Goal: Task Accomplishment & Management: Use online tool/utility

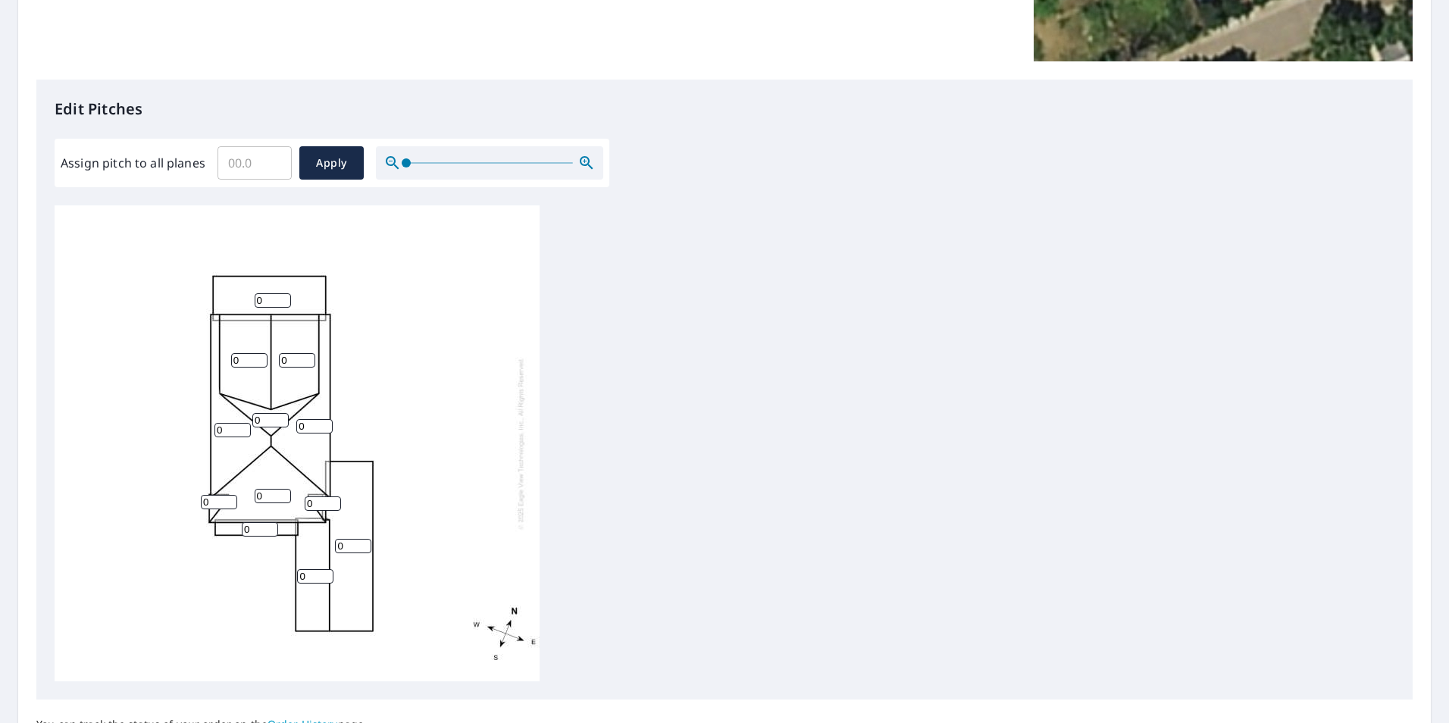
scroll to position [379, 0]
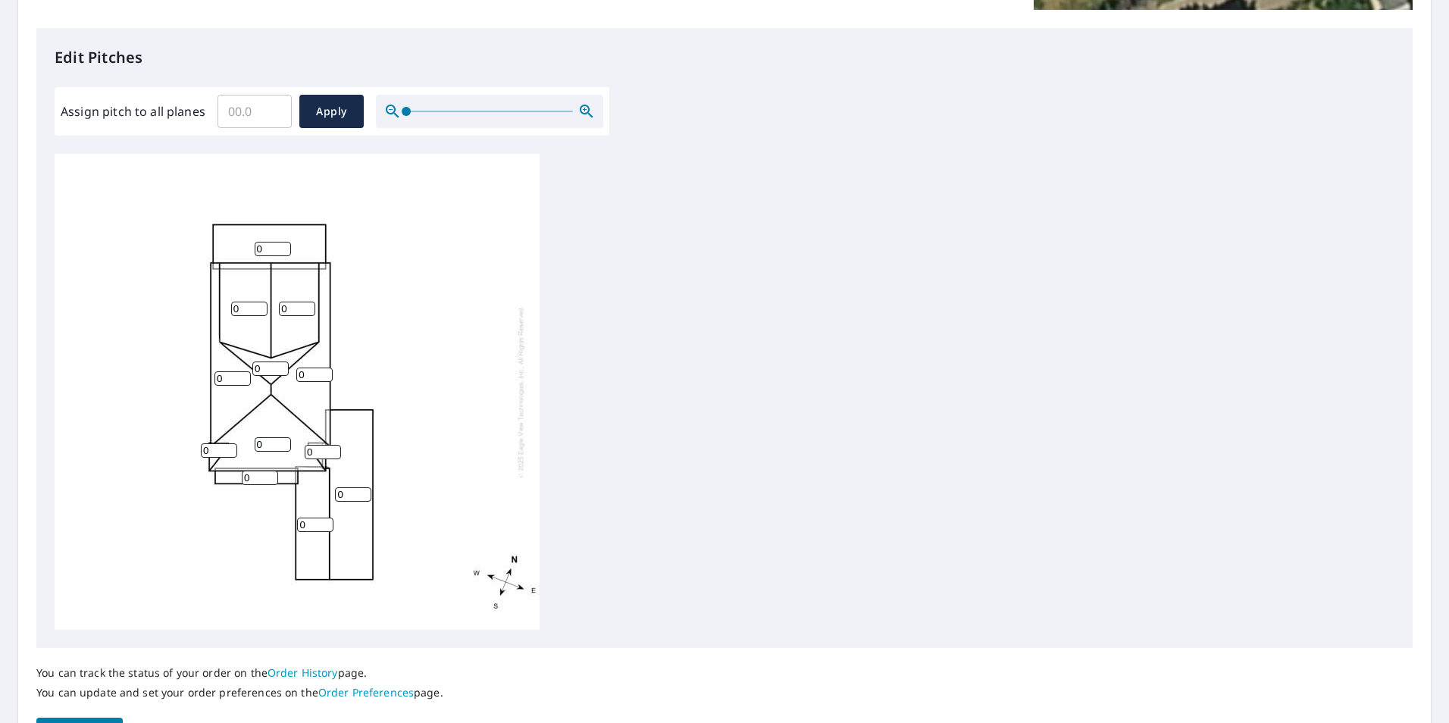
click at [286, 242] on input "0" at bounding box center [273, 249] width 36 height 14
click at [280, 247] on input "1" at bounding box center [273, 249] width 36 height 14
type input "2"
click at [280, 247] on input "2" at bounding box center [273, 249] width 36 height 14
click at [260, 304] on input "1" at bounding box center [249, 309] width 36 height 14
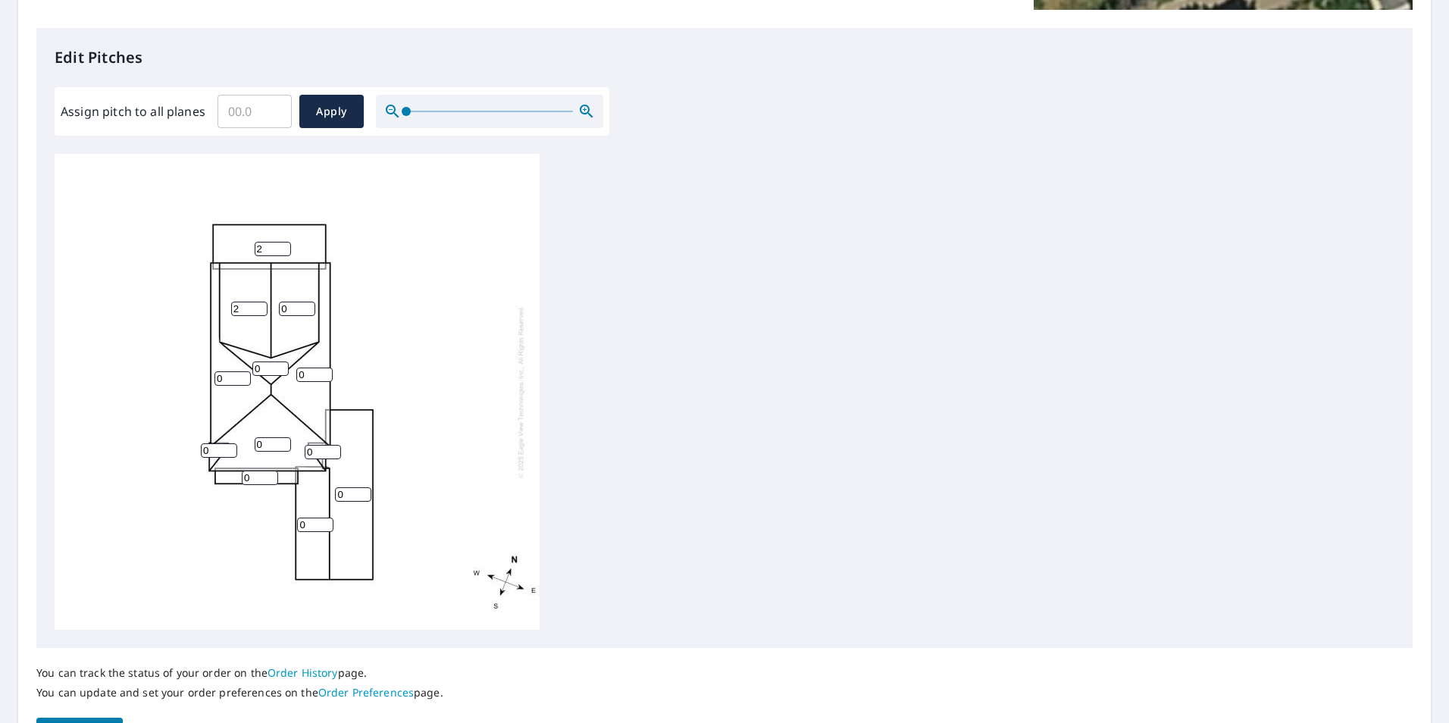
click at [260, 304] on input "2" at bounding box center [249, 309] width 36 height 14
click at [260, 304] on input "3" at bounding box center [249, 309] width 36 height 14
type input "4"
click at [260, 304] on input "4" at bounding box center [249, 309] width 36 height 14
click at [304, 307] on input "1" at bounding box center [297, 309] width 36 height 14
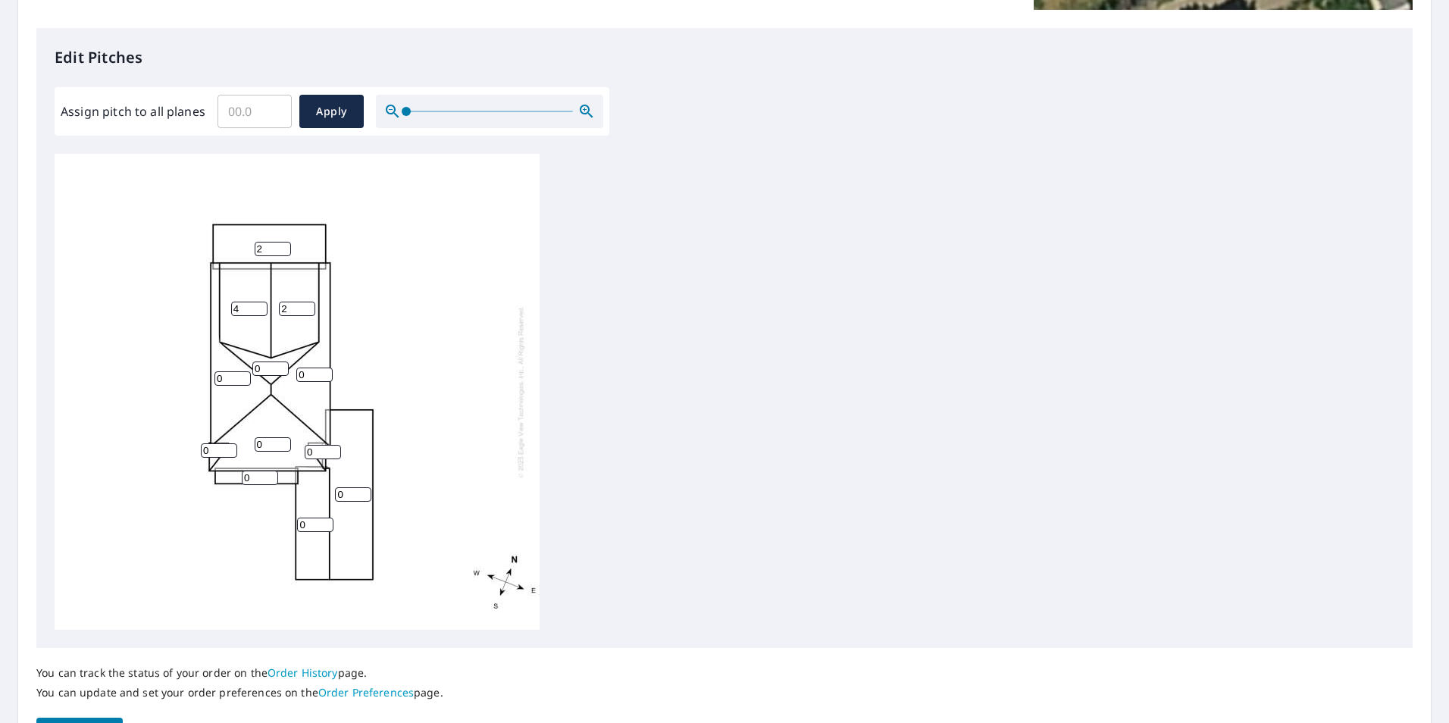
click at [304, 307] on input "2" at bounding box center [297, 309] width 36 height 14
click at [304, 307] on input "3" at bounding box center [297, 309] width 36 height 14
type input "4"
click at [304, 307] on input "4" at bounding box center [297, 309] width 36 height 14
click at [283, 367] on input "1" at bounding box center [270, 368] width 36 height 14
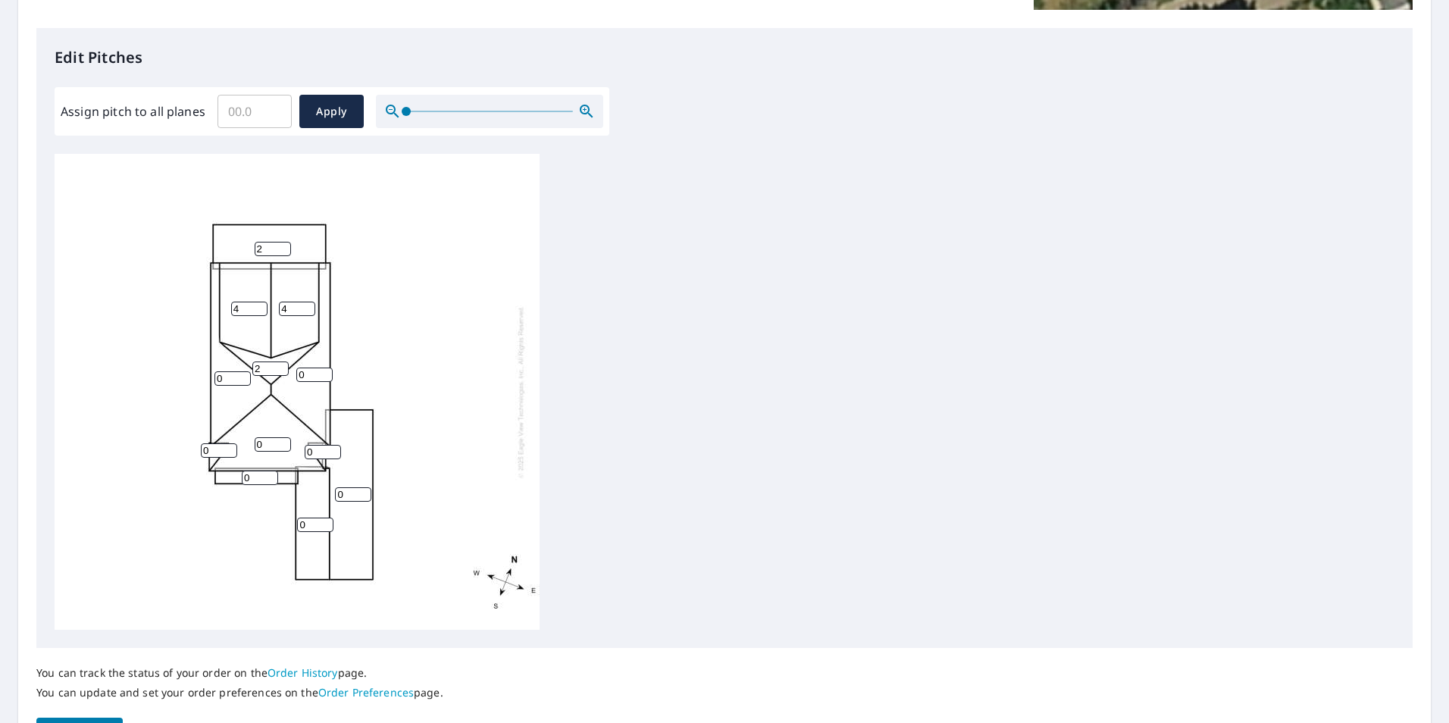
click at [283, 367] on input "2" at bounding box center [270, 368] width 36 height 14
click at [283, 367] on input "3" at bounding box center [270, 368] width 36 height 14
click at [283, 367] on input "4" at bounding box center [270, 368] width 36 height 14
click at [283, 367] on input "5" at bounding box center [270, 368] width 36 height 14
click at [283, 367] on input "6" at bounding box center [270, 368] width 36 height 14
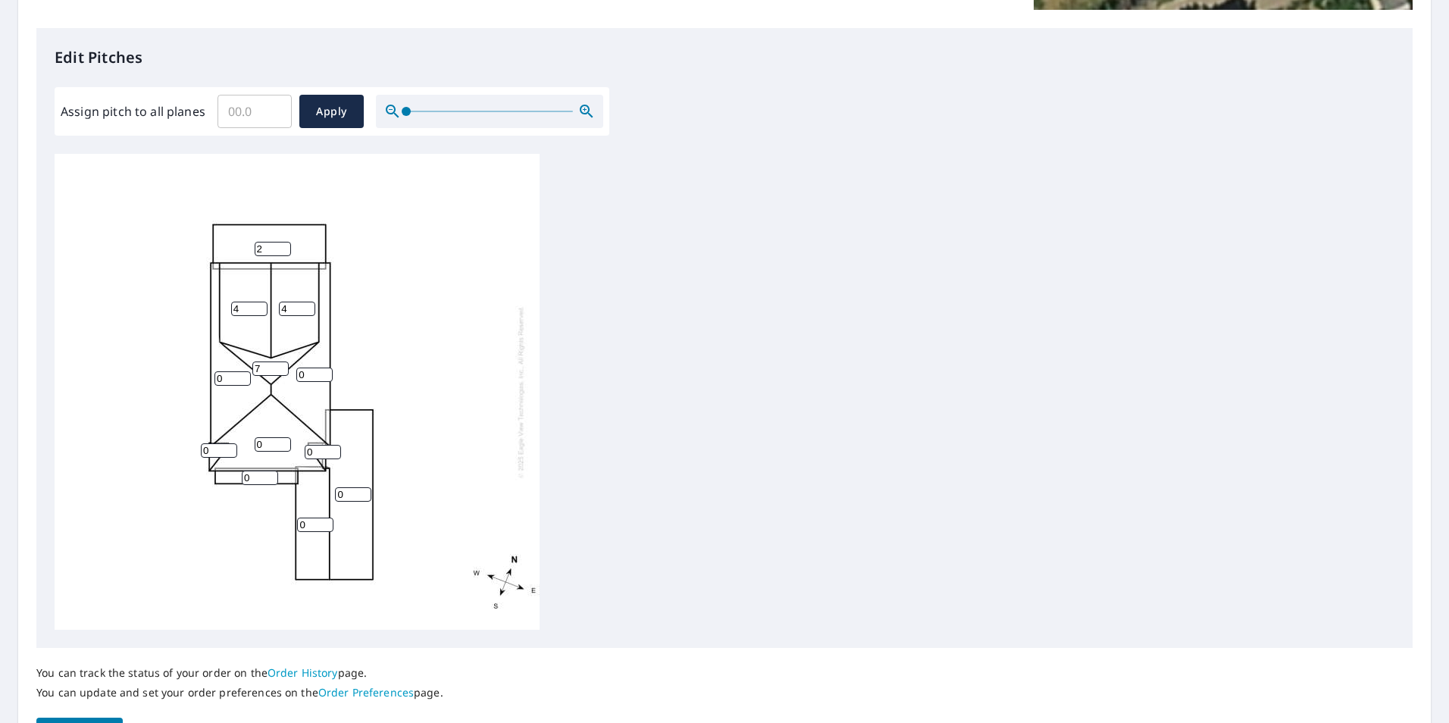
type input "7"
click at [283, 367] on input "7" at bounding box center [270, 368] width 36 height 14
click at [234, 375] on input "0" at bounding box center [232, 378] width 36 height 14
click at [236, 375] on input "0" at bounding box center [232, 378] width 36 height 14
click at [241, 377] on input "1" at bounding box center [232, 378] width 36 height 14
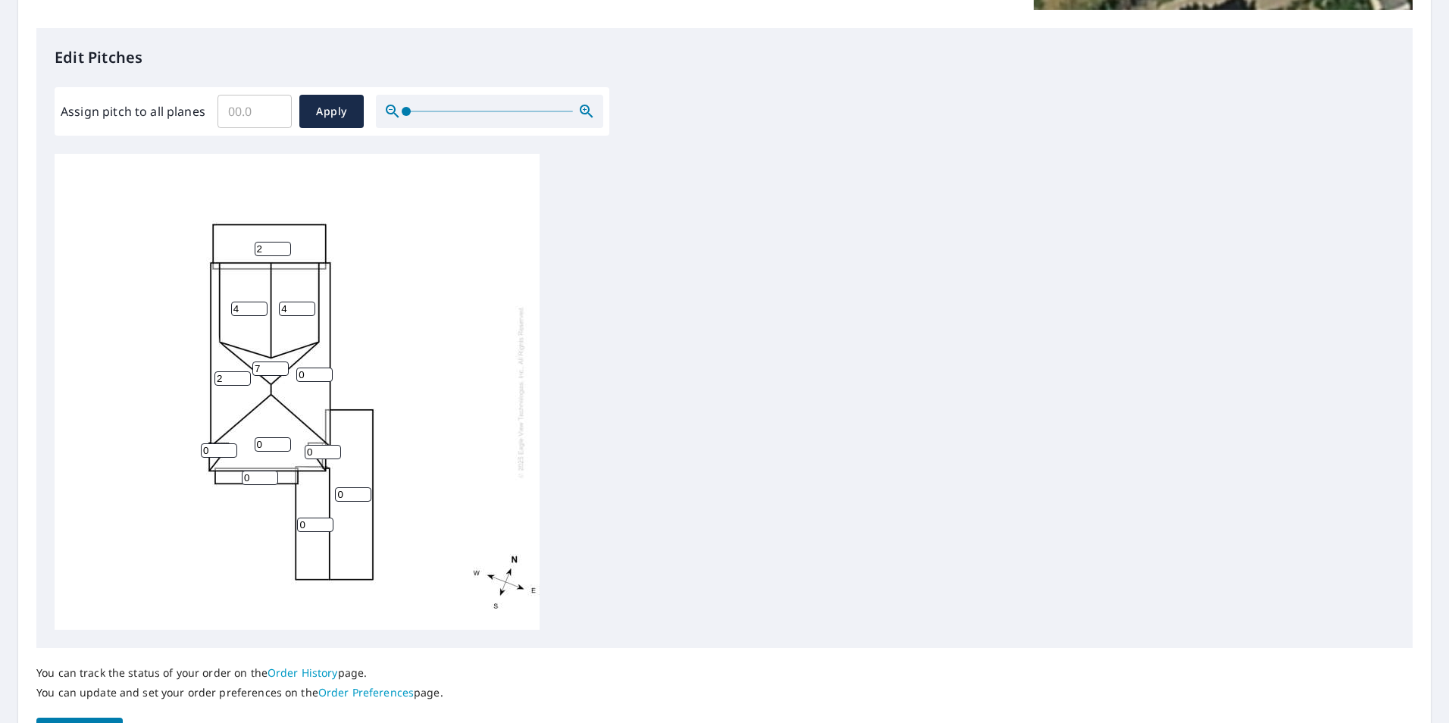
click at [241, 377] on input "2" at bounding box center [232, 378] width 36 height 14
click at [241, 377] on input "3" at bounding box center [232, 378] width 36 height 14
click at [241, 377] on input "4" at bounding box center [232, 378] width 36 height 14
click at [241, 377] on input "5" at bounding box center [232, 378] width 36 height 14
click at [241, 377] on input "6" at bounding box center [232, 378] width 36 height 14
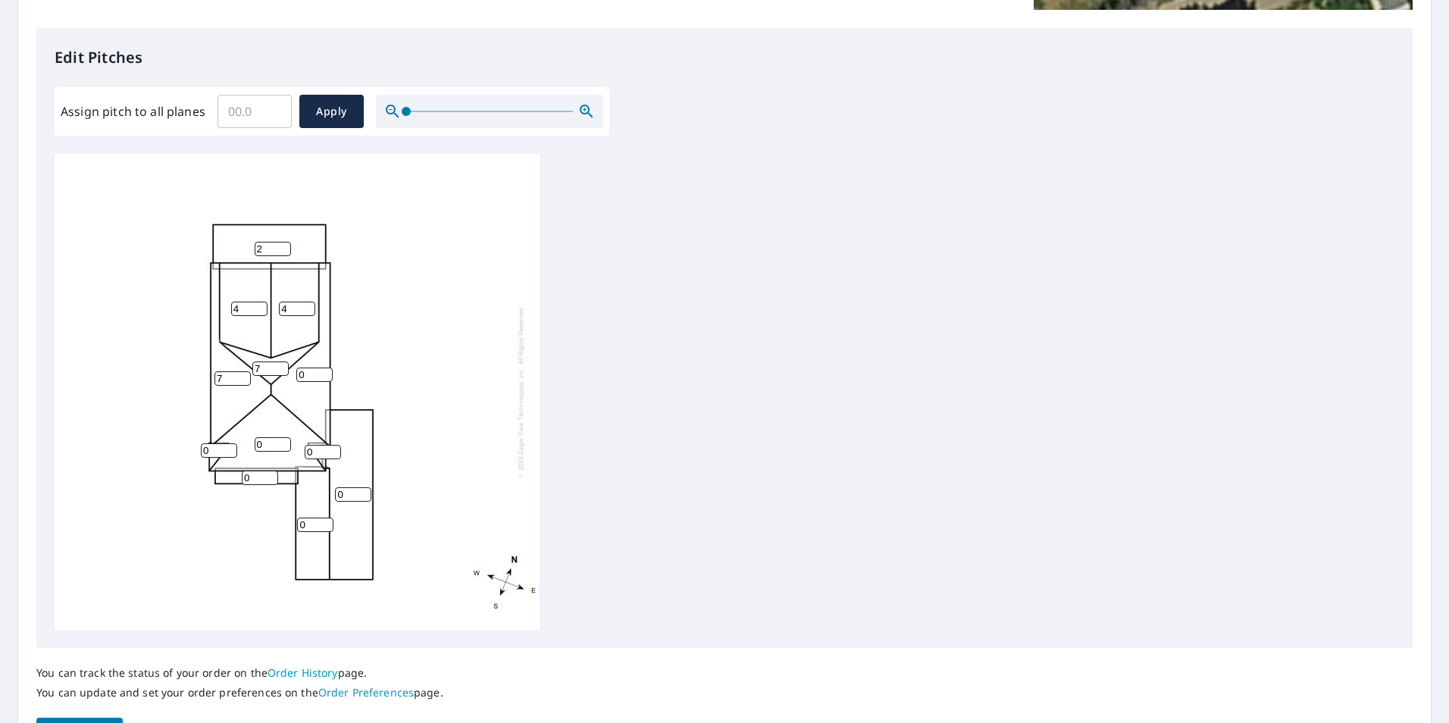
type input "7"
click at [241, 377] on input "7" at bounding box center [232, 378] width 36 height 14
click at [321, 374] on input "1" at bounding box center [314, 374] width 36 height 14
click at [321, 374] on input "2" at bounding box center [314, 374] width 36 height 14
click at [321, 374] on input "3" at bounding box center [314, 374] width 36 height 14
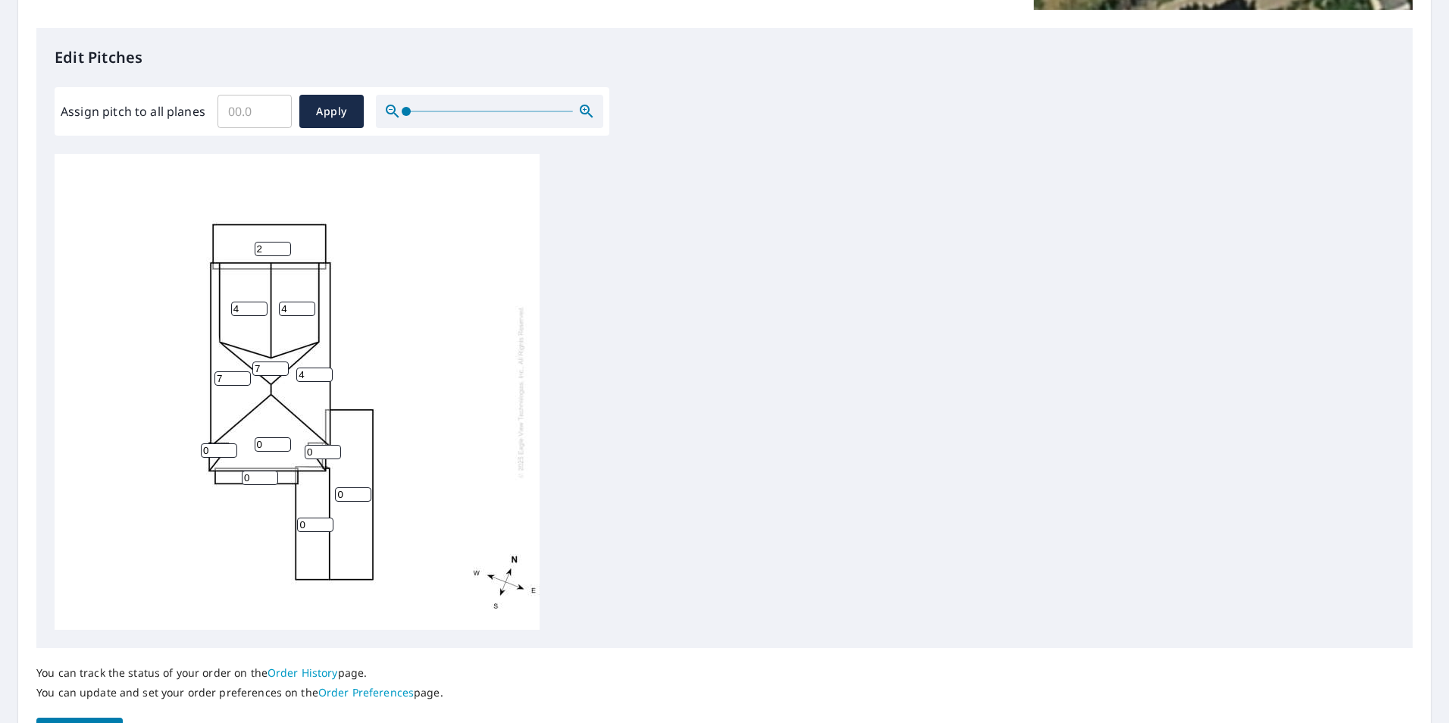
click at [321, 374] on input "4" at bounding box center [314, 374] width 36 height 14
click at [321, 374] on input "5" at bounding box center [314, 374] width 36 height 14
click at [321, 374] on input "6" at bounding box center [314, 374] width 36 height 14
type input "7"
click at [321, 374] on input "7" at bounding box center [314, 374] width 36 height 14
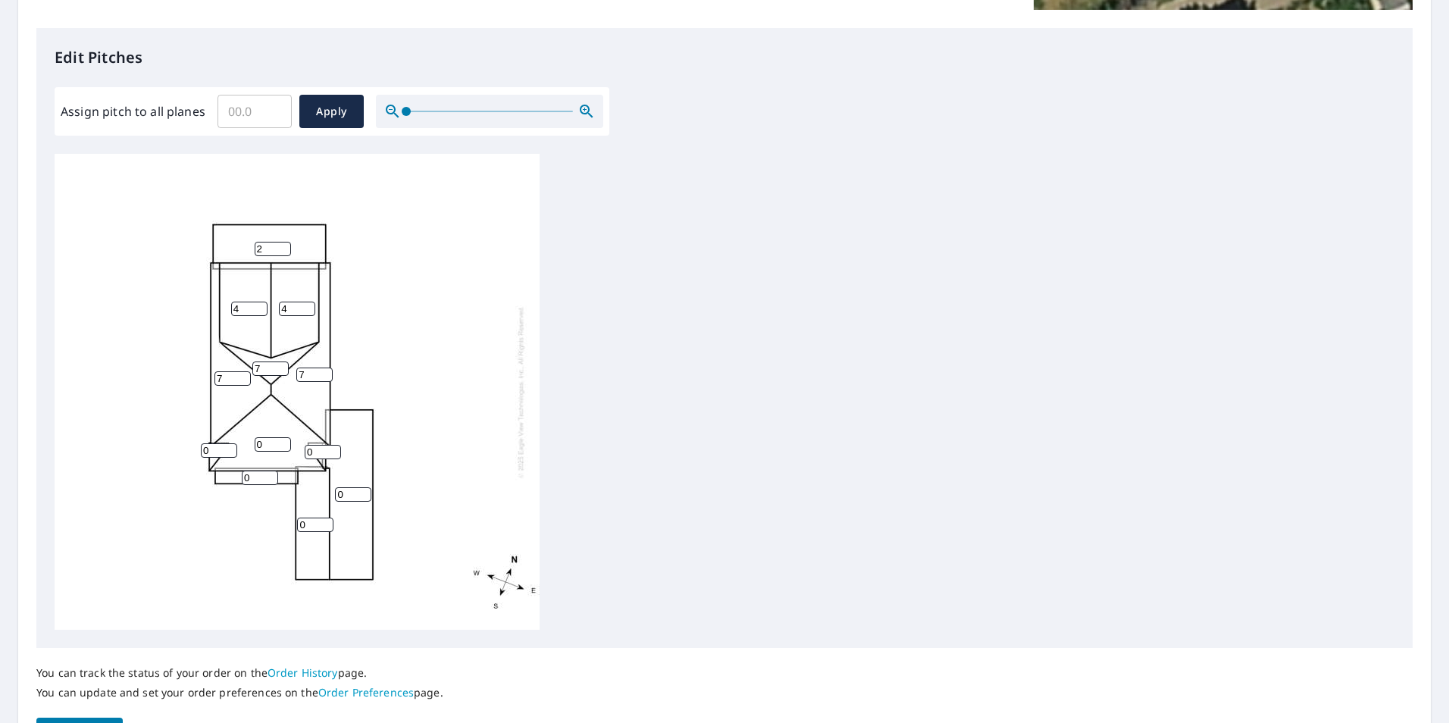
click at [274, 442] on input "0" at bounding box center [273, 444] width 36 height 14
click at [281, 442] on input "1" at bounding box center [273, 444] width 36 height 14
click at [281, 442] on input "2" at bounding box center [273, 444] width 36 height 14
click at [281, 442] on input "3" at bounding box center [273, 444] width 36 height 14
click at [281, 442] on input "4" at bounding box center [273, 444] width 36 height 14
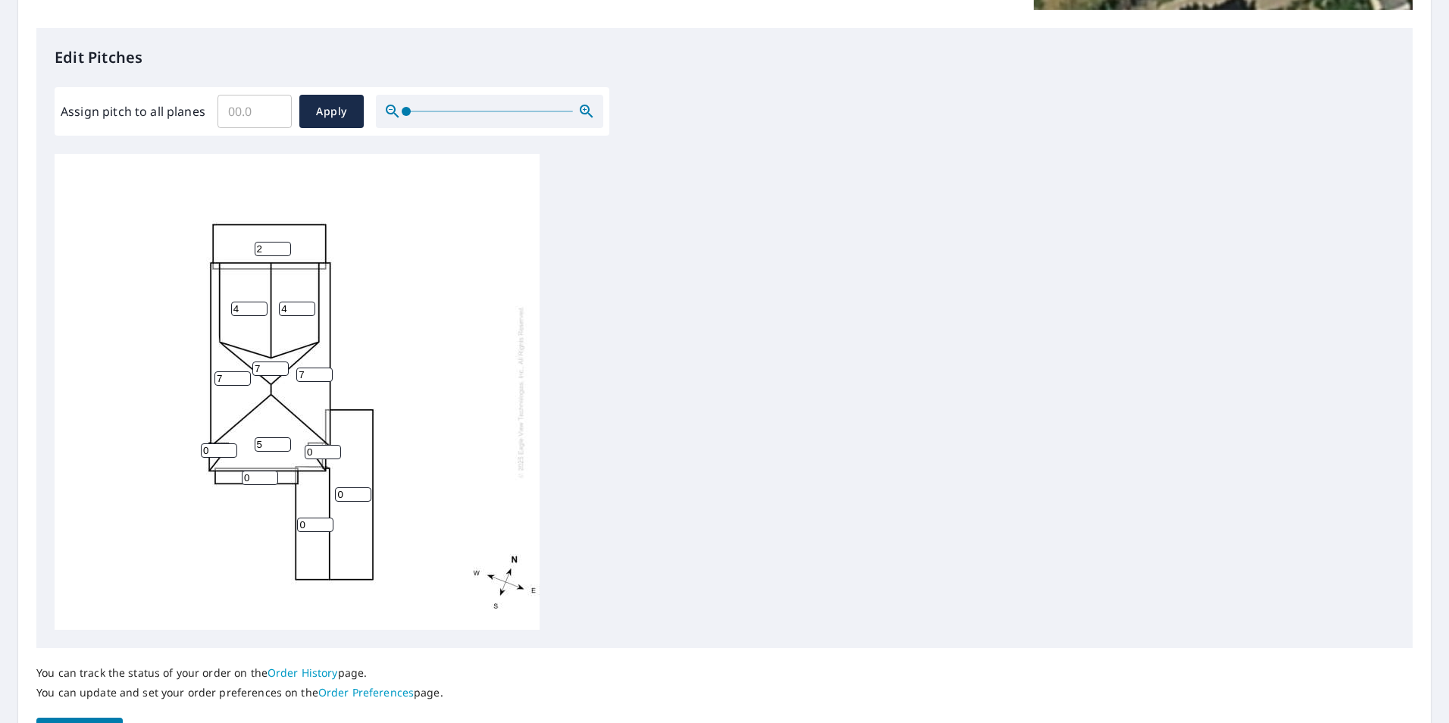
click at [281, 442] on input "5" at bounding box center [273, 444] width 36 height 14
click at [281, 439] on input "6" at bounding box center [273, 444] width 36 height 14
type input "7"
click at [281, 439] on input "7" at bounding box center [273, 444] width 36 height 14
click at [228, 449] on input "1" at bounding box center [219, 450] width 36 height 14
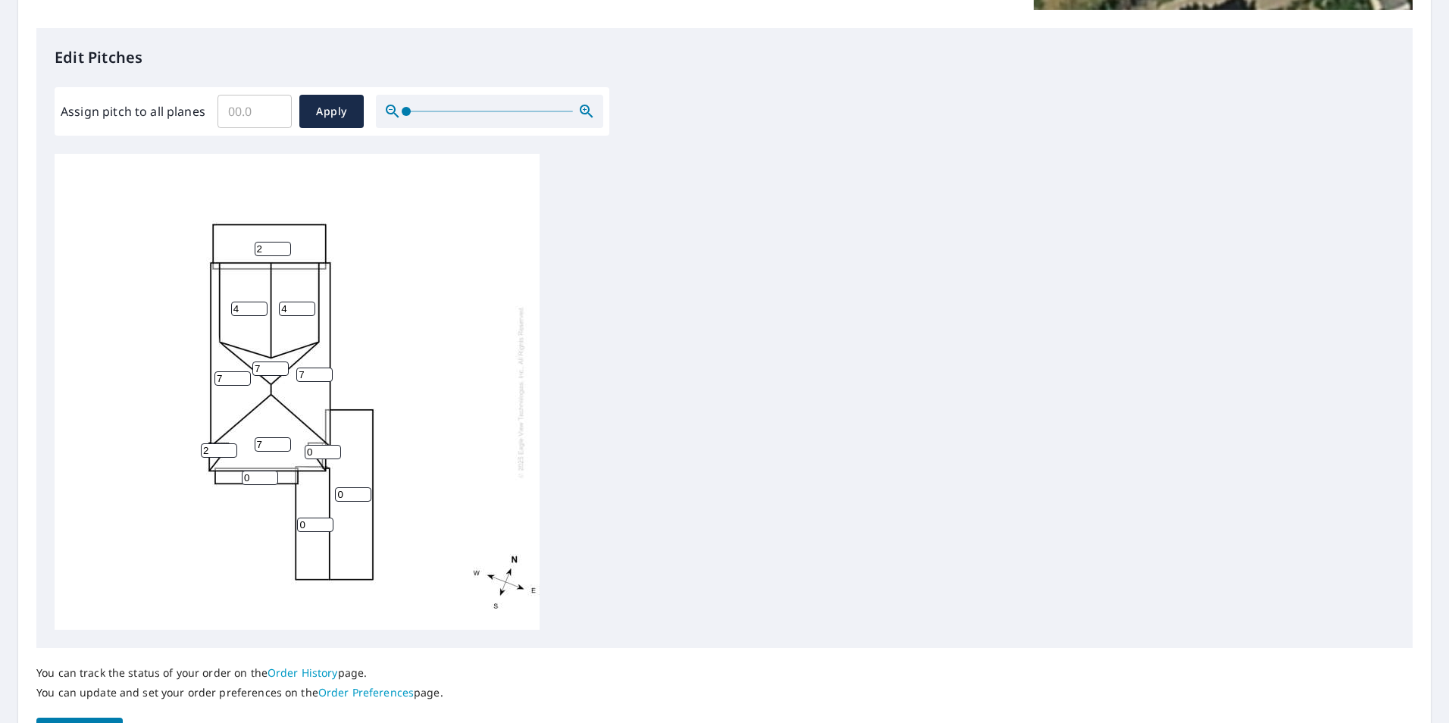
click at [228, 449] on input "2" at bounding box center [219, 450] width 36 height 14
click at [228, 449] on input "3" at bounding box center [219, 450] width 36 height 14
click at [228, 449] on input "4" at bounding box center [219, 450] width 36 height 14
click at [228, 449] on input "5" at bounding box center [219, 450] width 36 height 14
click at [228, 449] on input "6" at bounding box center [219, 450] width 36 height 14
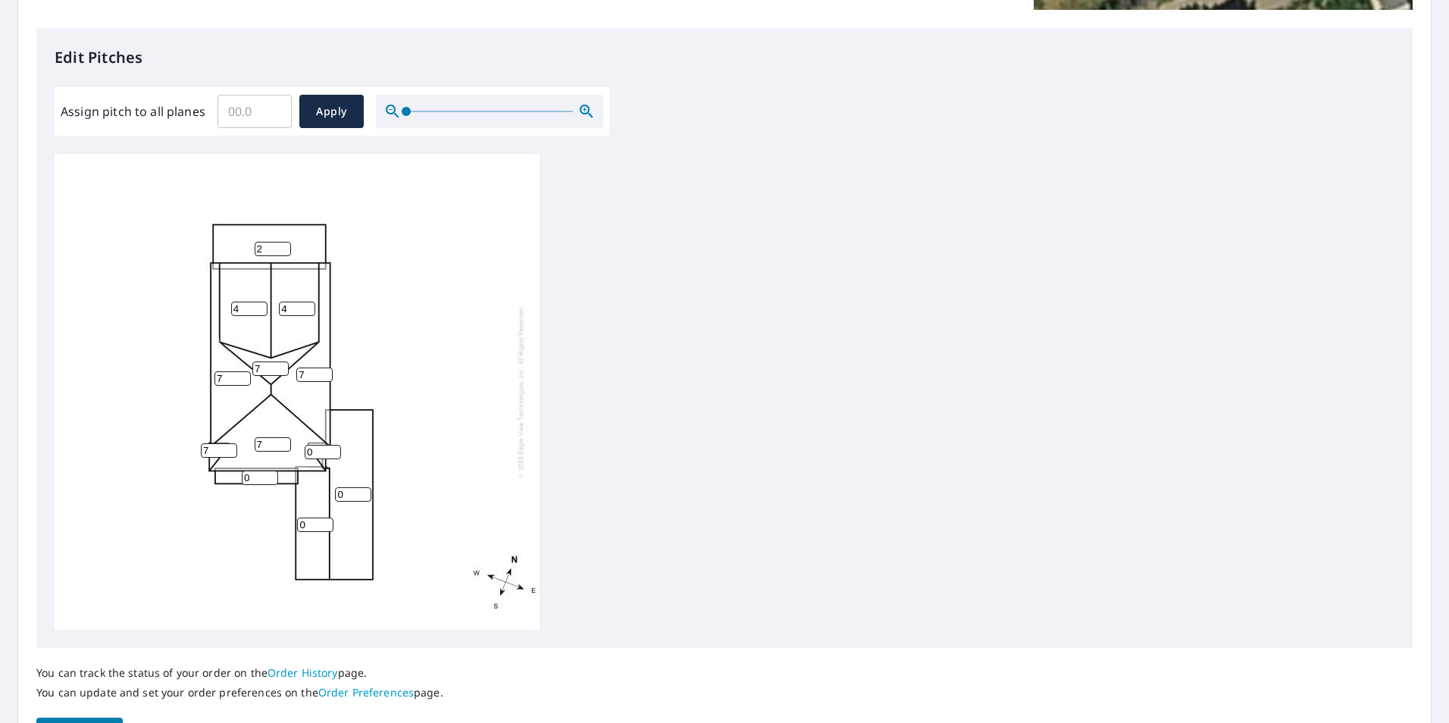
type input "7"
click at [228, 449] on input "7" at bounding box center [219, 450] width 36 height 14
click at [330, 452] on input "0" at bounding box center [323, 452] width 36 height 14
click at [335, 448] on input "1" at bounding box center [323, 452] width 36 height 14
click at [335, 448] on input "2" at bounding box center [323, 452] width 36 height 14
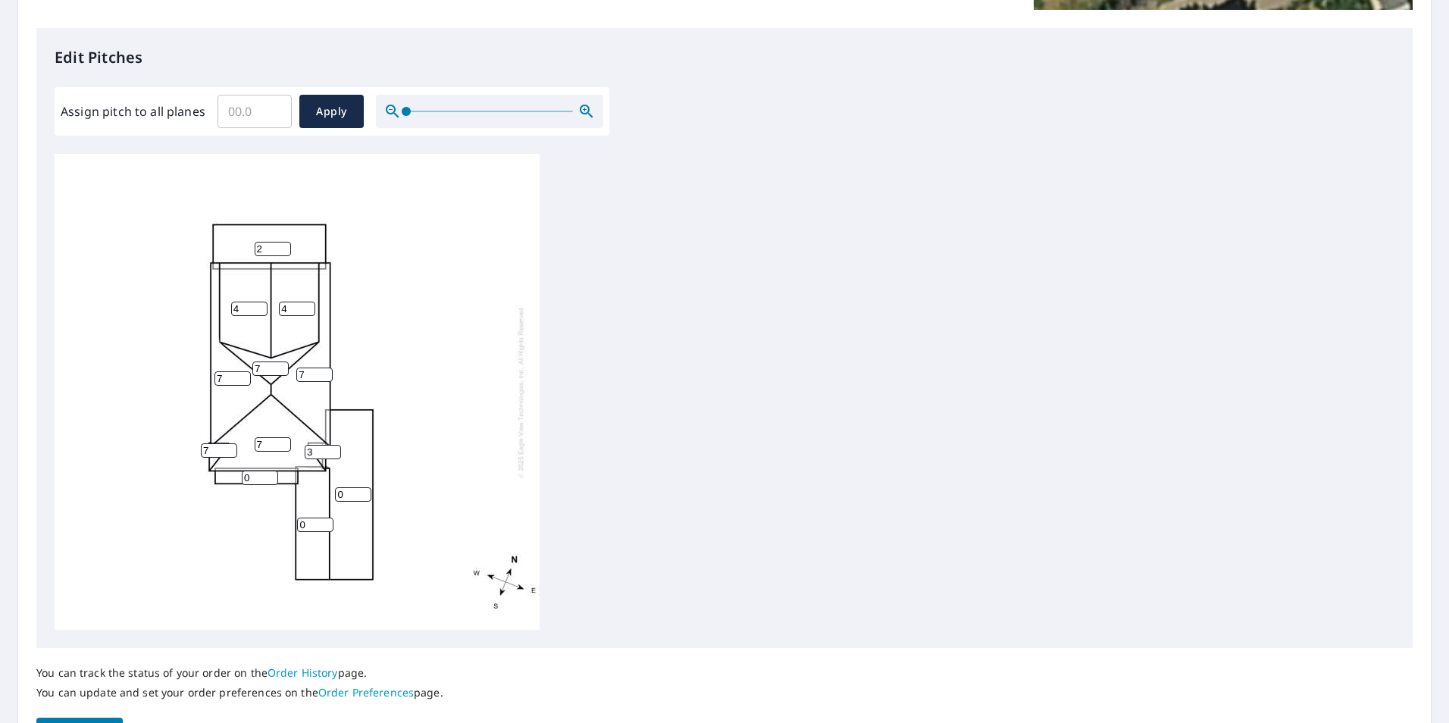
click at [335, 448] on input "3" at bounding box center [323, 452] width 36 height 14
click at [335, 448] on input "4" at bounding box center [323, 452] width 36 height 14
click at [335, 448] on input "5" at bounding box center [323, 452] width 36 height 14
click at [335, 448] on input "6" at bounding box center [323, 452] width 36 height 14
type input "7"
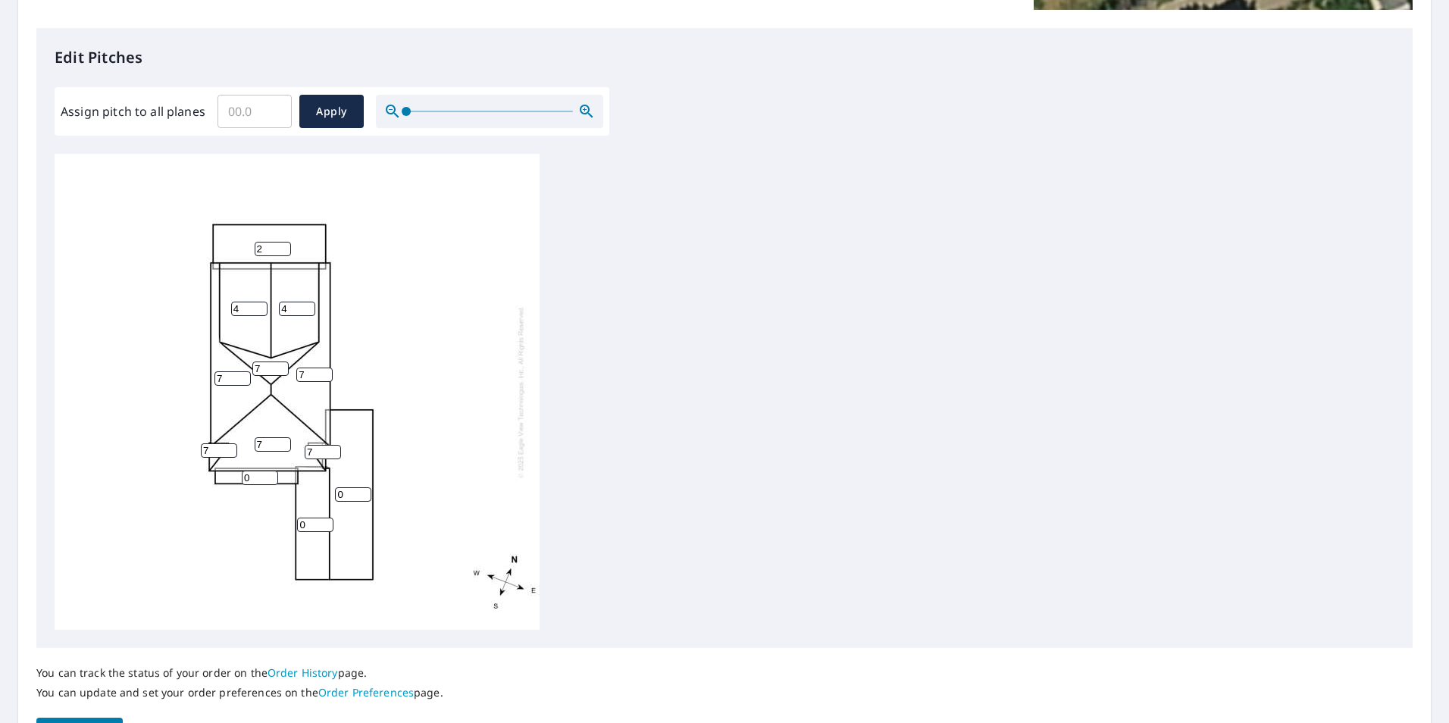
click at [335, 448] on input "7" at bounding box center [323, 452] width 36 height 14
click at [271, 475] on input "1" at bounding box center [260, 477] width 36 height 14
type input "2"
click at [271, 475] on input "2" at bounding box center [260, 477] width 36 height 14
click at [323, 521] on input "1" at bounding box center [315, 524] width 36 height 14
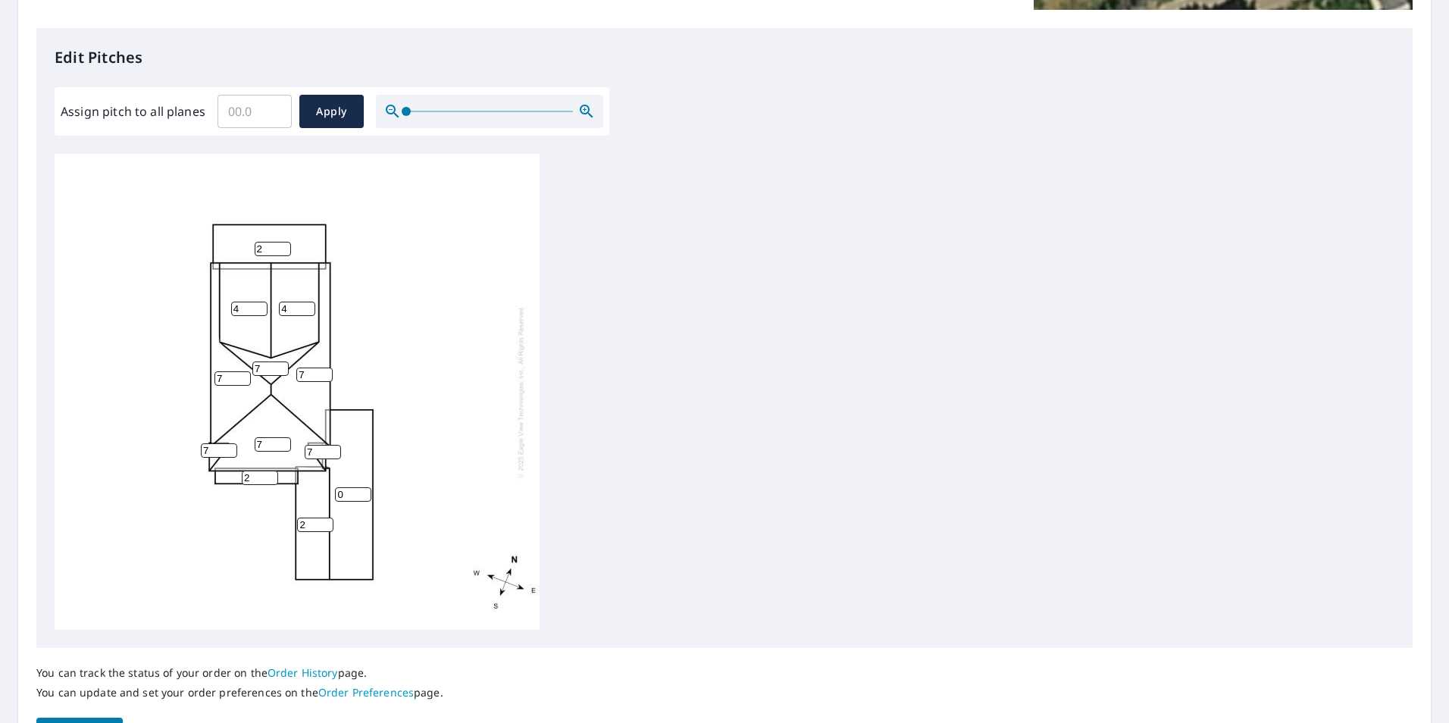
type input "2"
click at [323, 521] on input "2" at bounding box center [315, 524] width 36 height 14
click at [361, 492] on input "1" at bounding box center [353, 494] width 36 height 14
type input "2"
click at [361, 492] on input "2" at bounding box center [353, 494] width 36 height 14
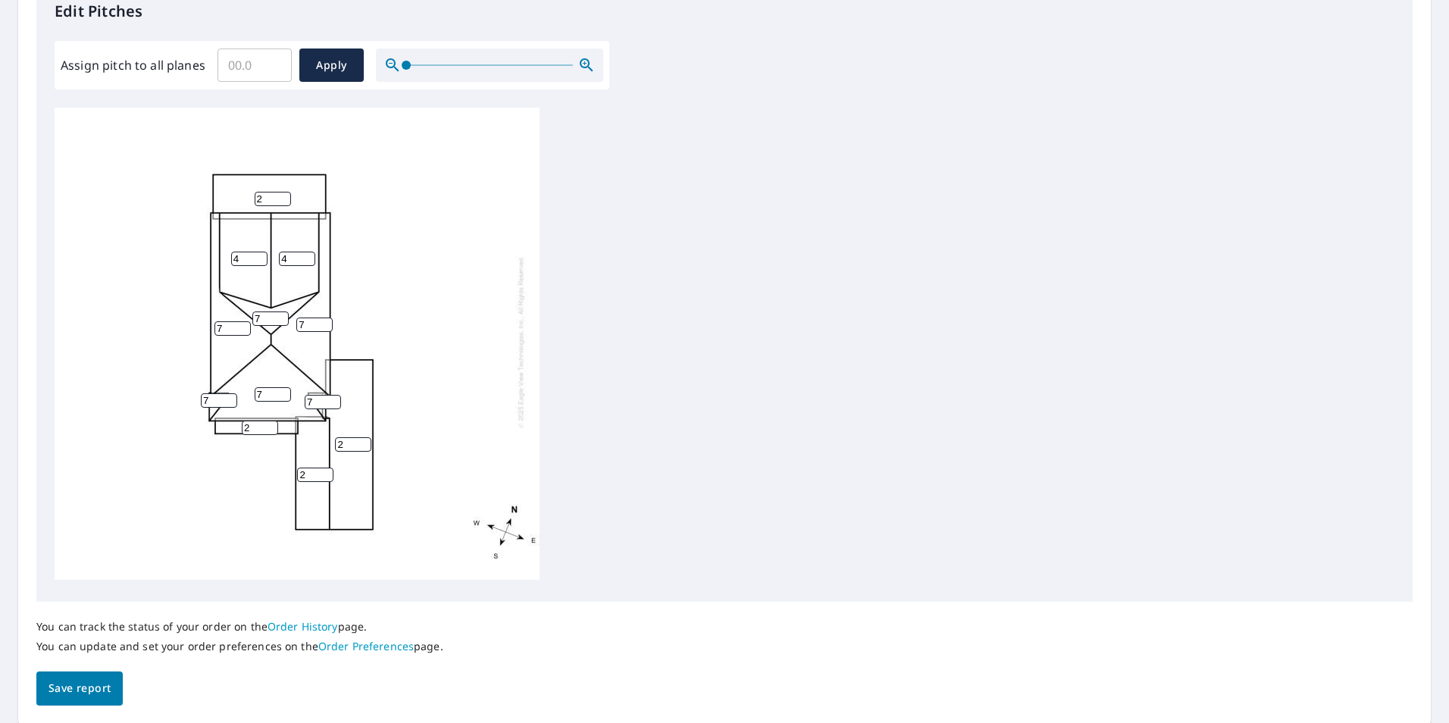
scroll to position [477, 0]
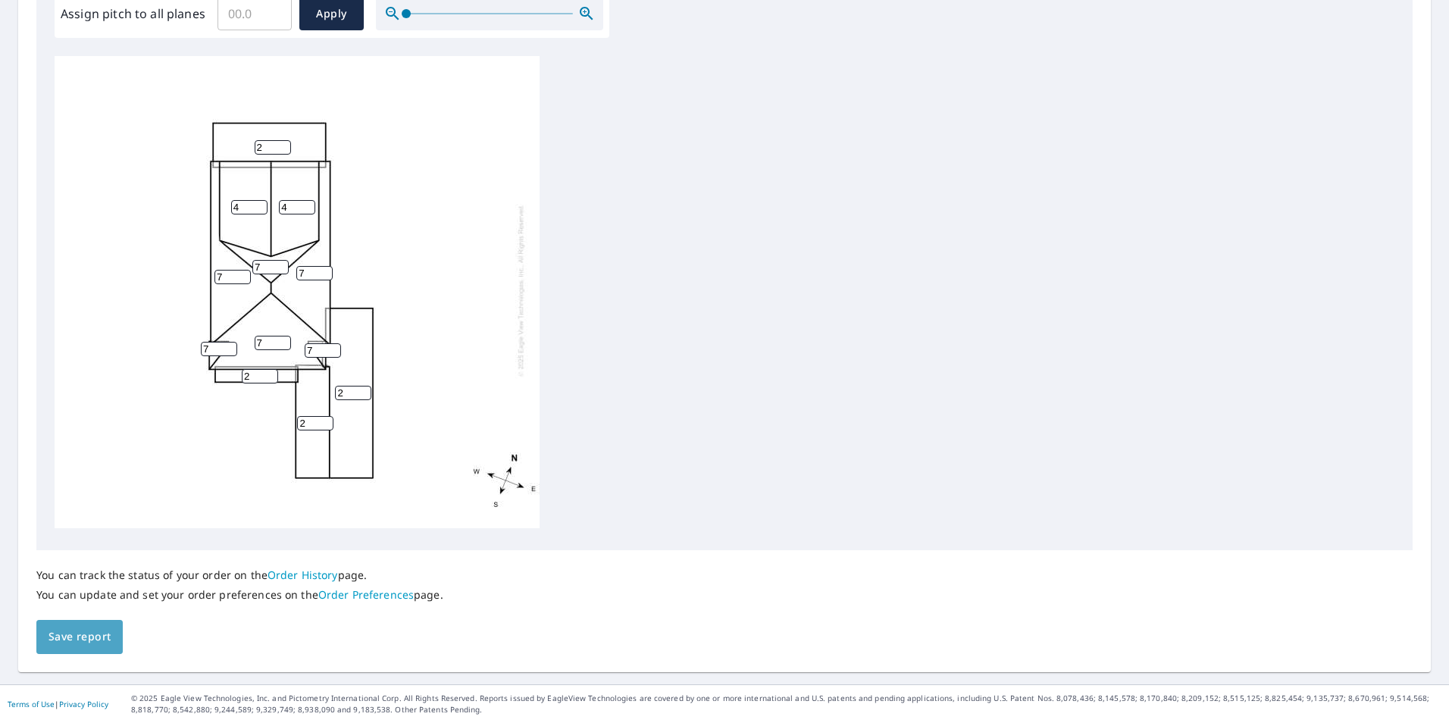
click at [68, 640] on span "Save report" at bounding box center [79, 636] width 62 height 19
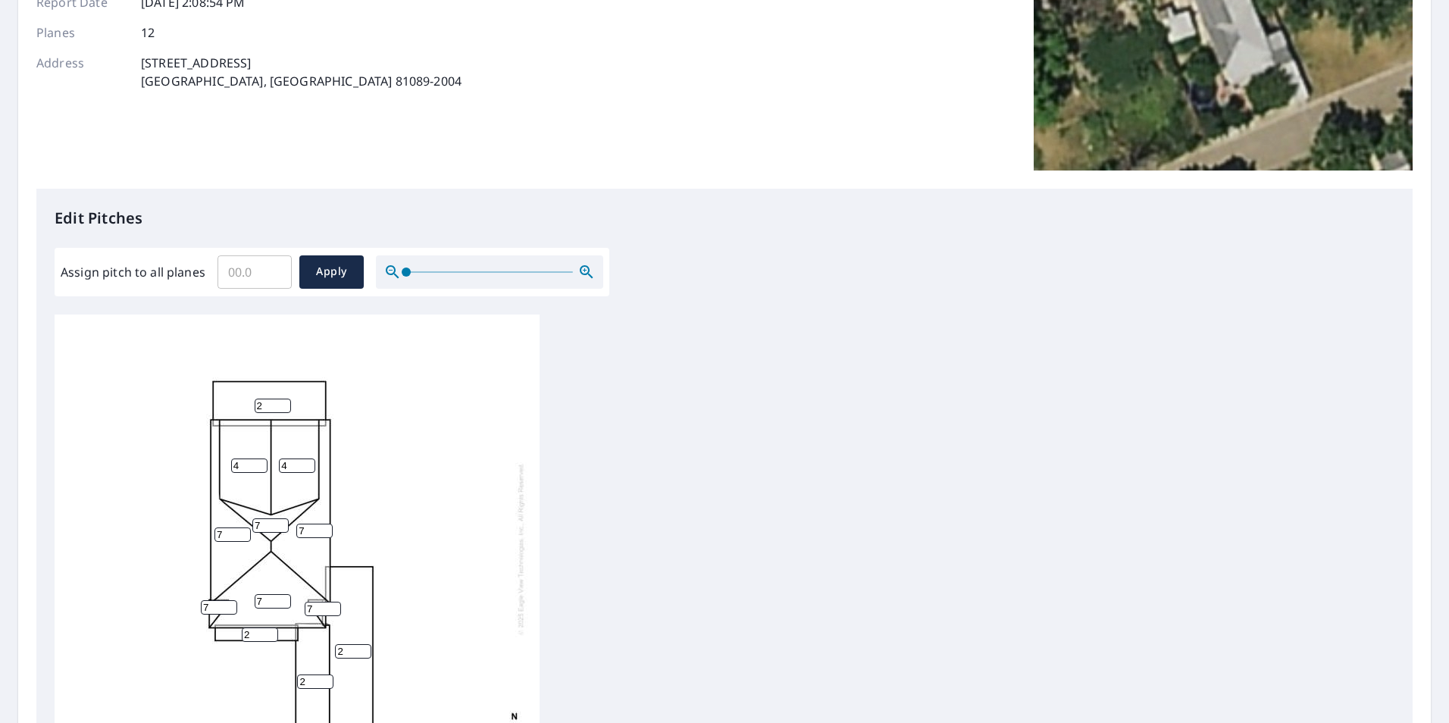
scroll to position [0, 0]
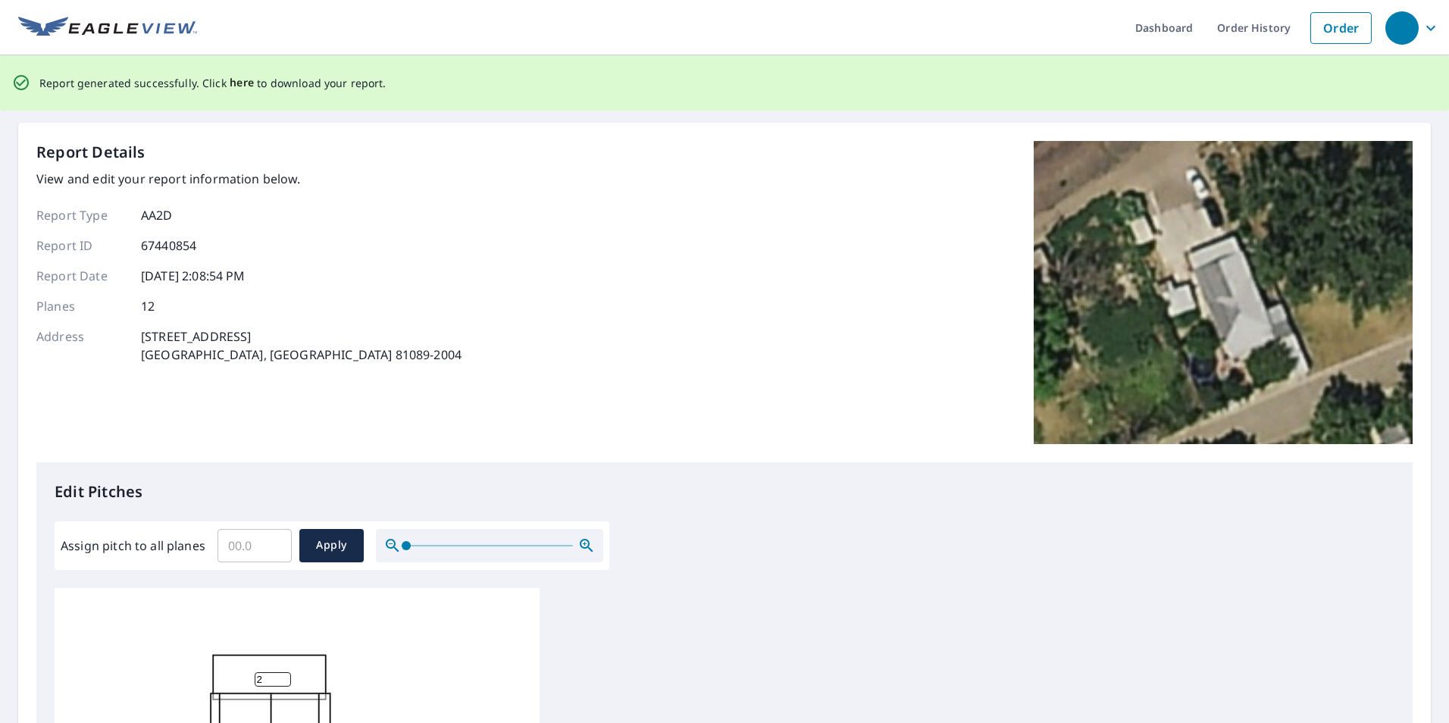
click at [230, 78] on span "here" at bounding box center [242, 82] width 25 height 19
